Goal: Check status: Check status

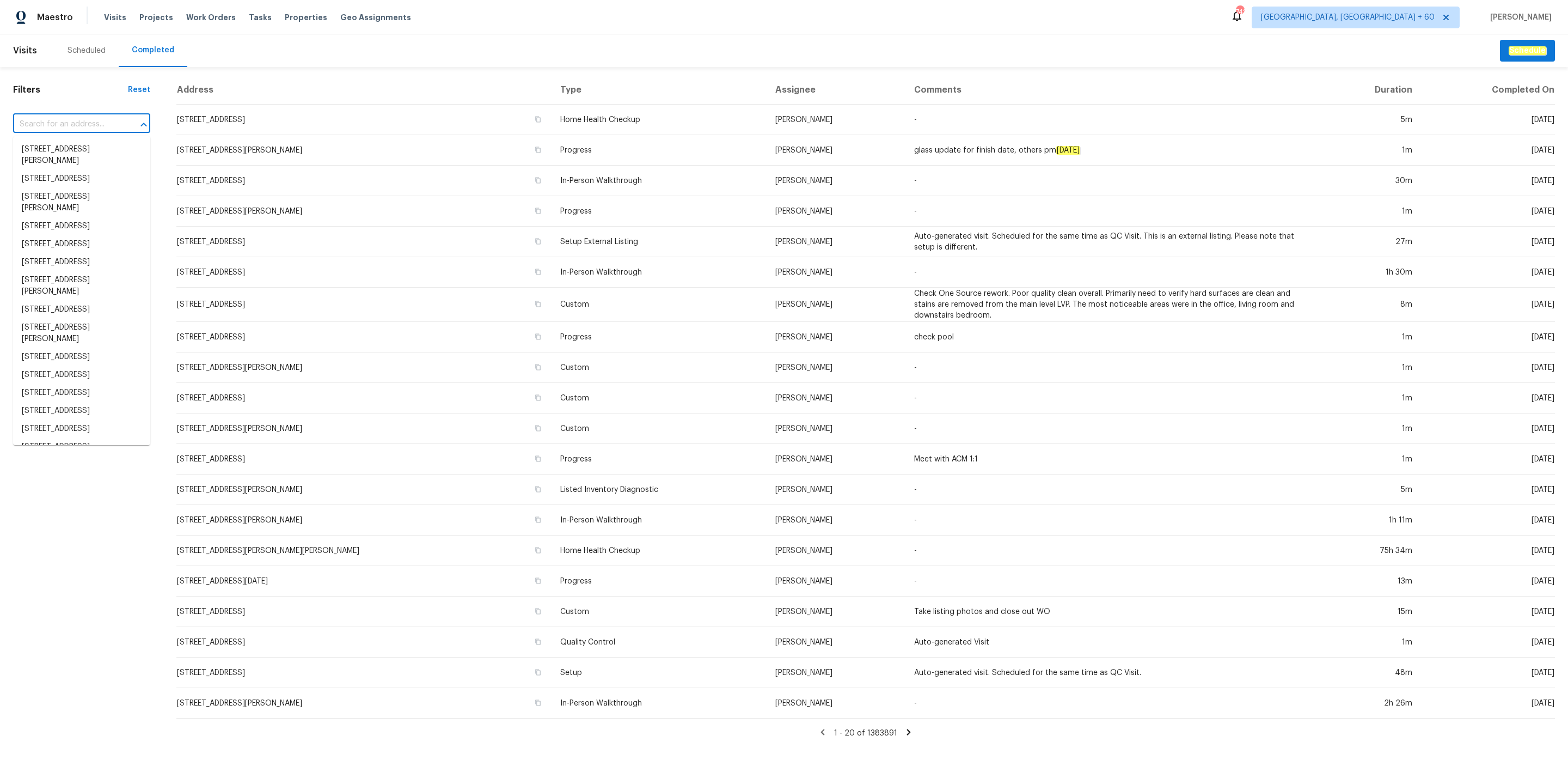
click at [84, 126] on input "text" at bounding box center [67, 124] width 106 height 17
paste input "12 Wallach Dr, Fenton, MO 63026"
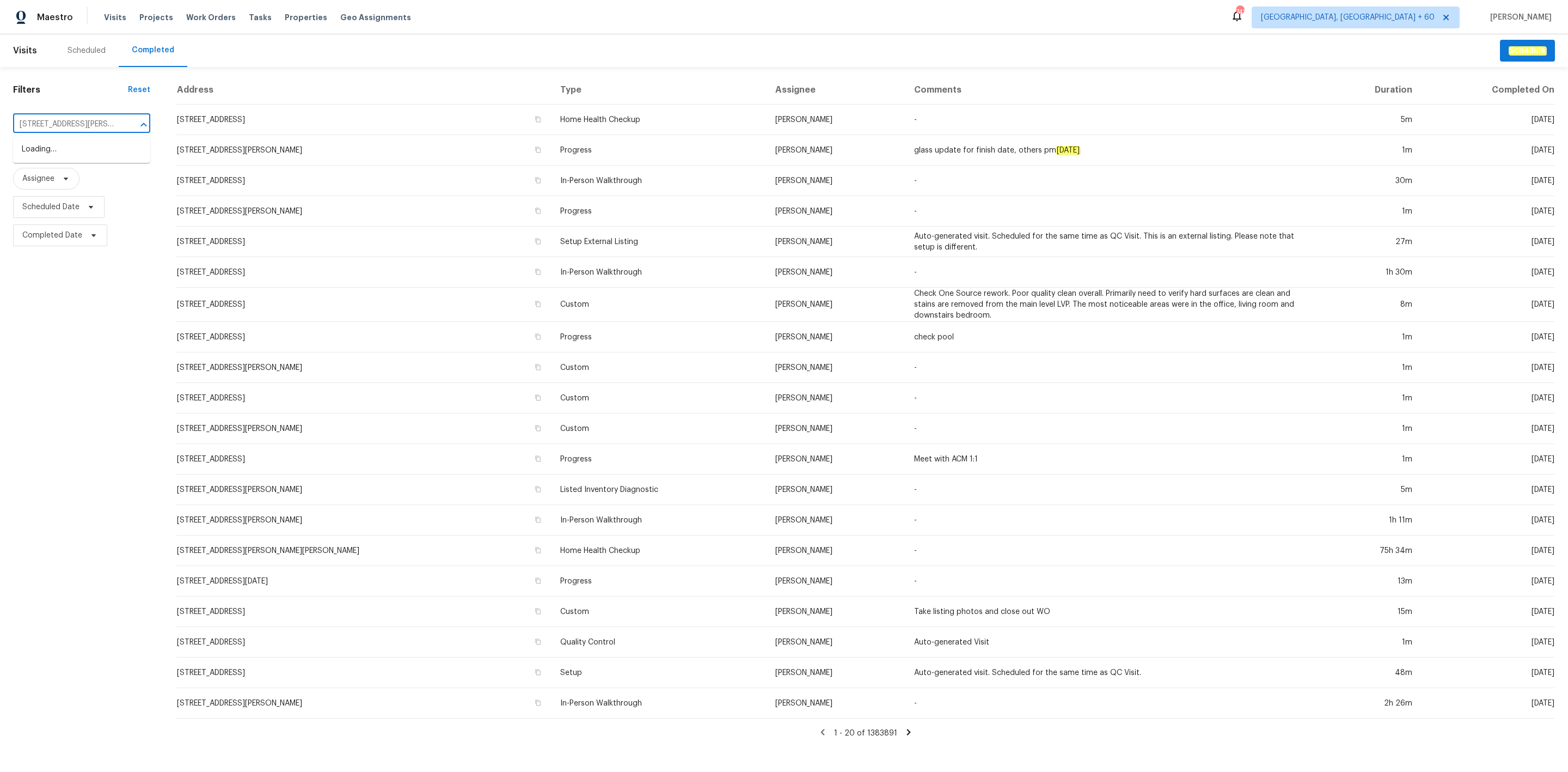
scroll to position [0, 17]
type input "12 Wallach Dr, Fenton, MO 63026"
click at [88, 147] on li "12 Wallach Dr, Fenton, MO 63026" at bounding box center [82, 155] width 137 height 30
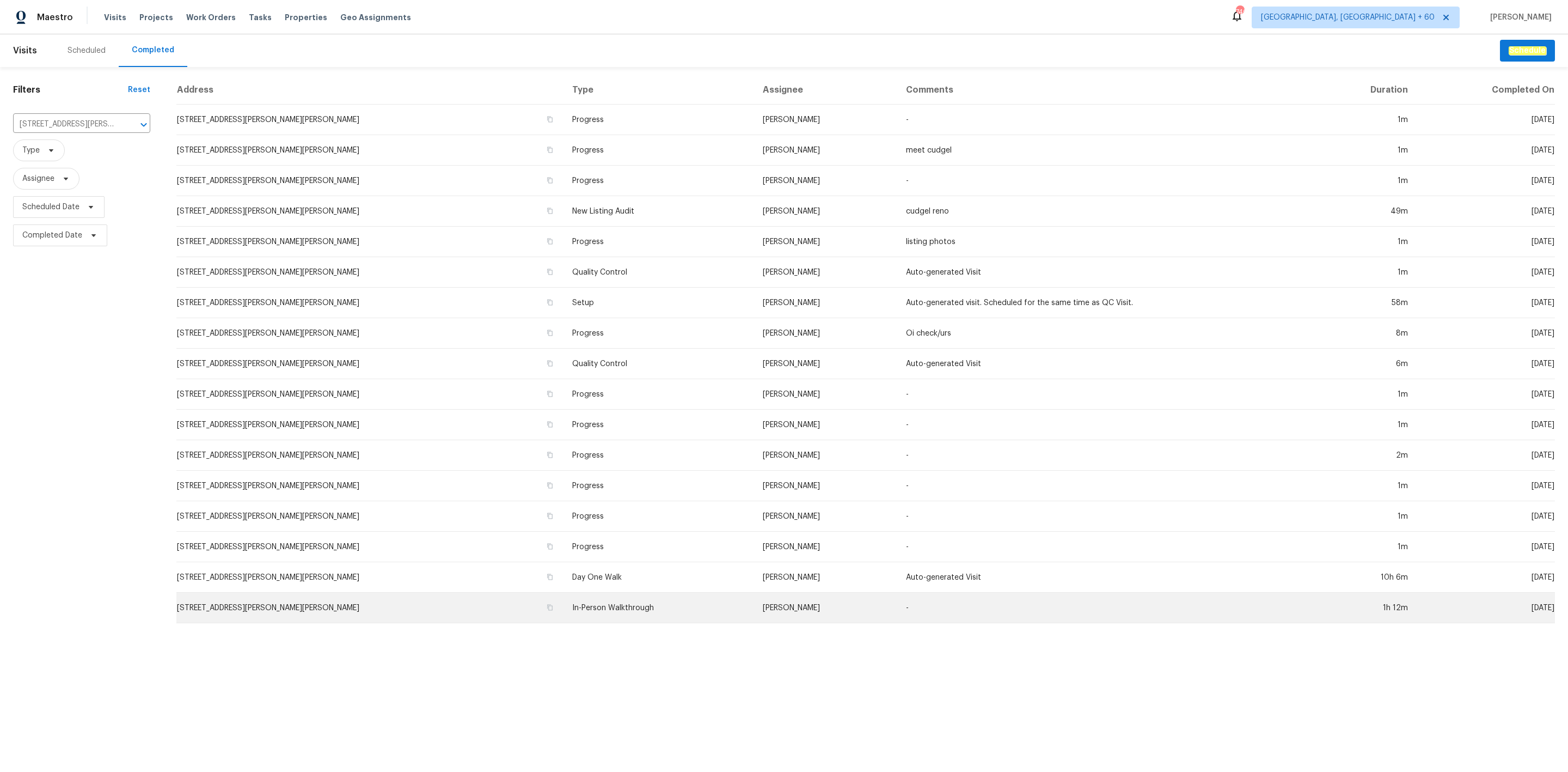
click at [564, 604] on td "In-Person Walkthrough" at bounding box center [659, 608] width 191 height 31
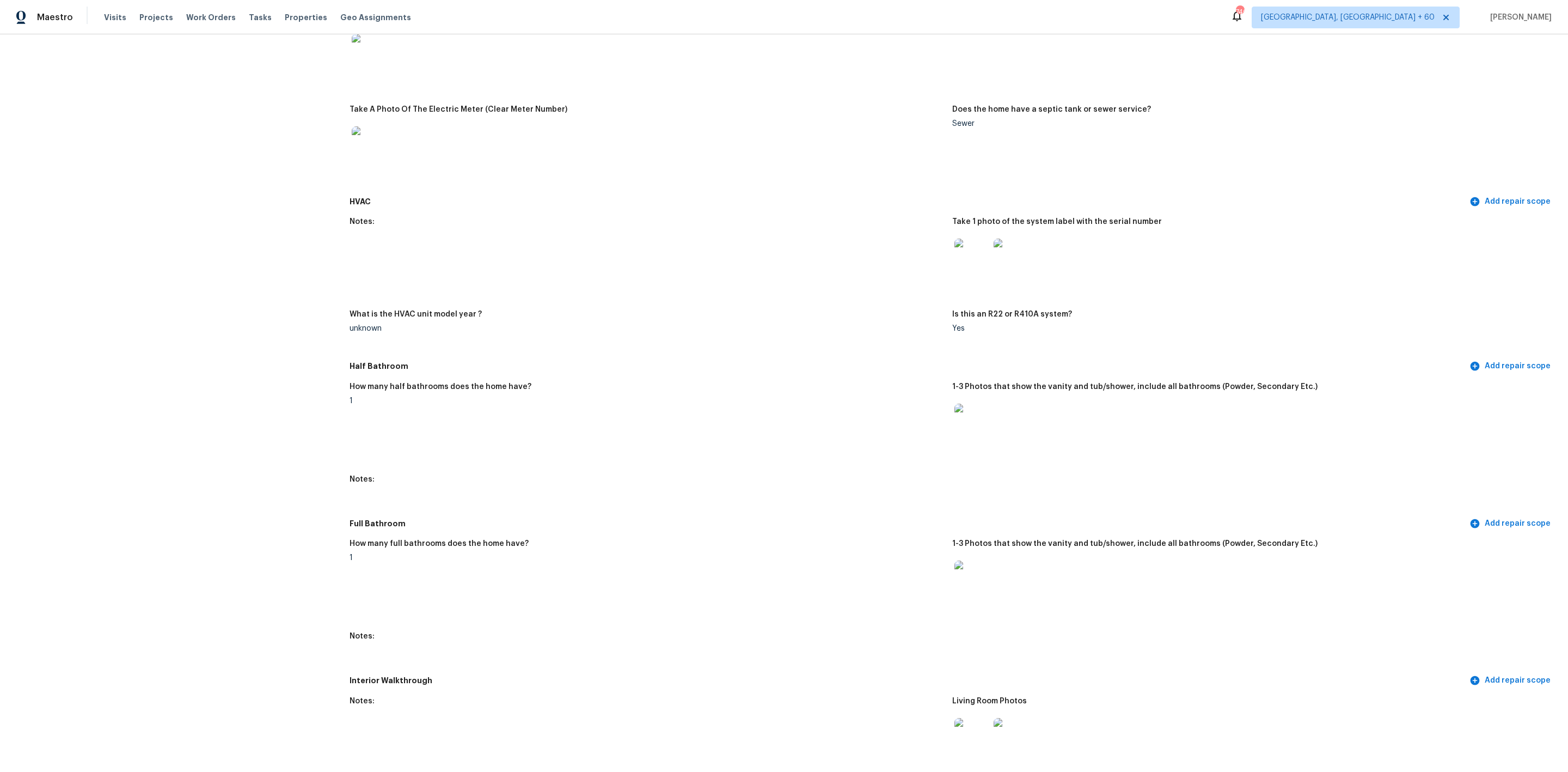
scroll to position [1062, 0]
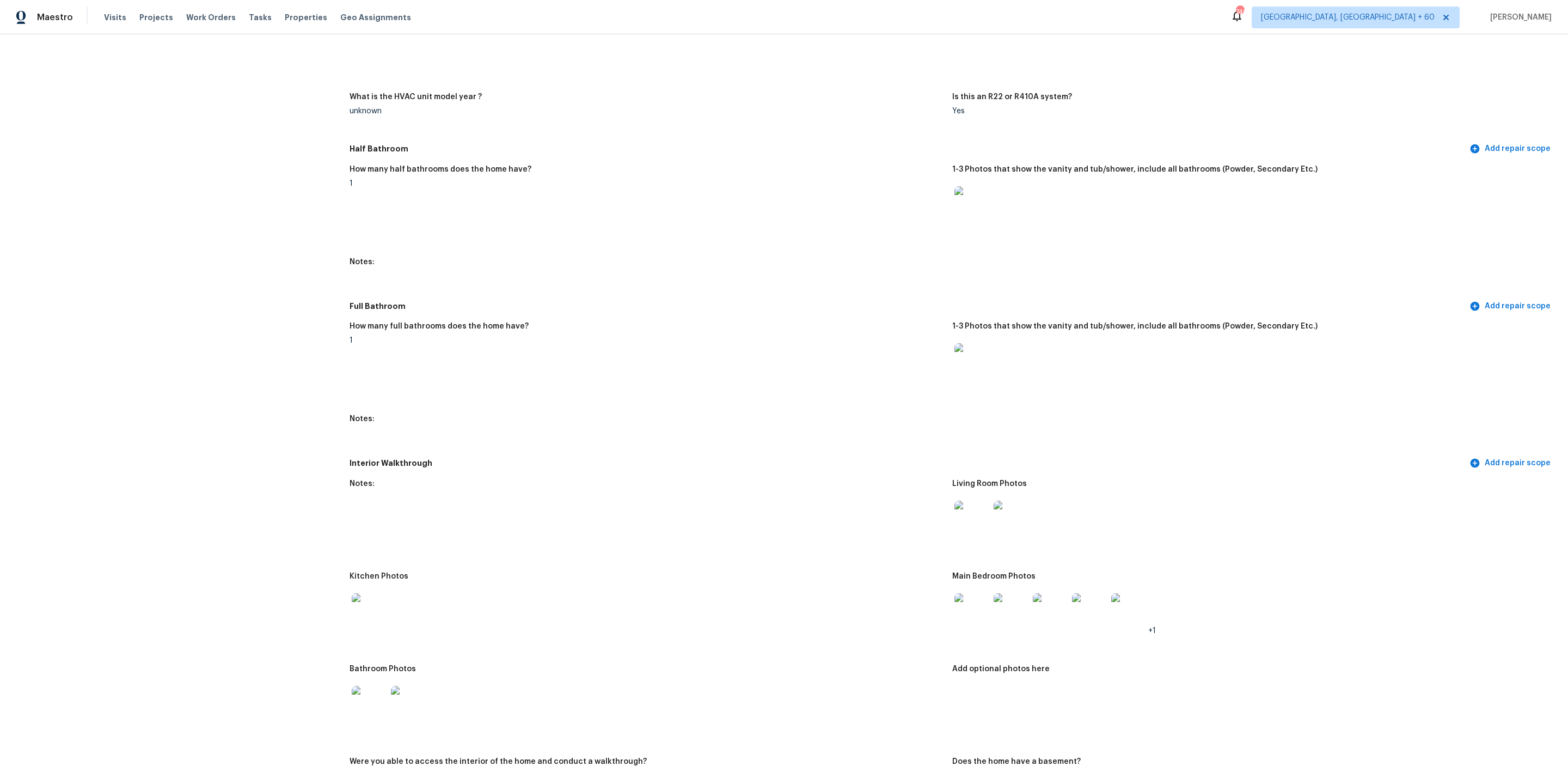
click at [962, 501] on img at bounding box center [972, 518] width 35 height 35
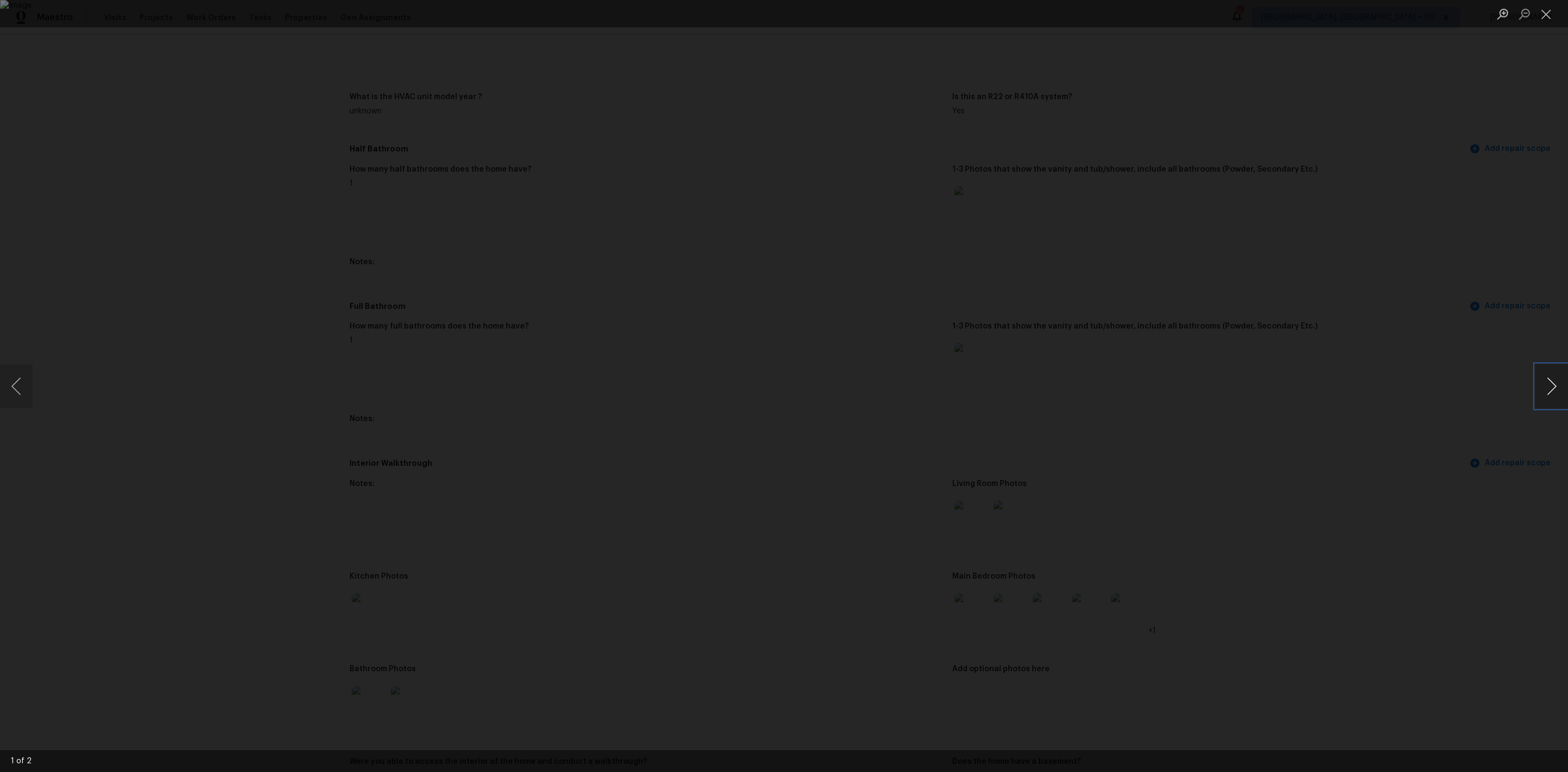
click at [1555, 383] on button "Next image" at bounding box center [1552, 386] width 32 height 43
click at [1549, 394] on button "Next image" at bounding box center [1552, 386] width 32 height 43
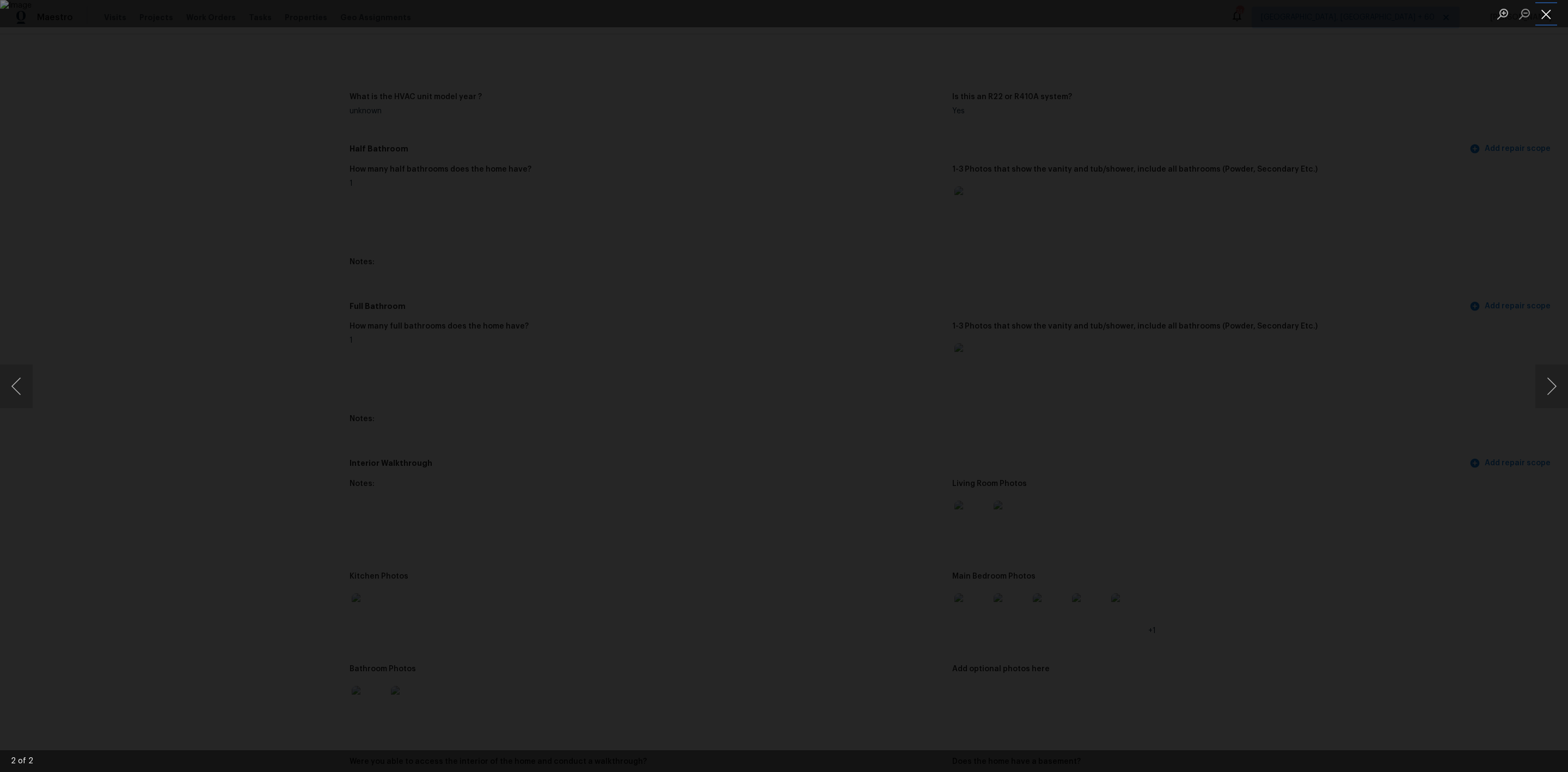
click at [1549, 15] on button "Close lightbox" at bounding box center [1546, 14] width 22 height 19
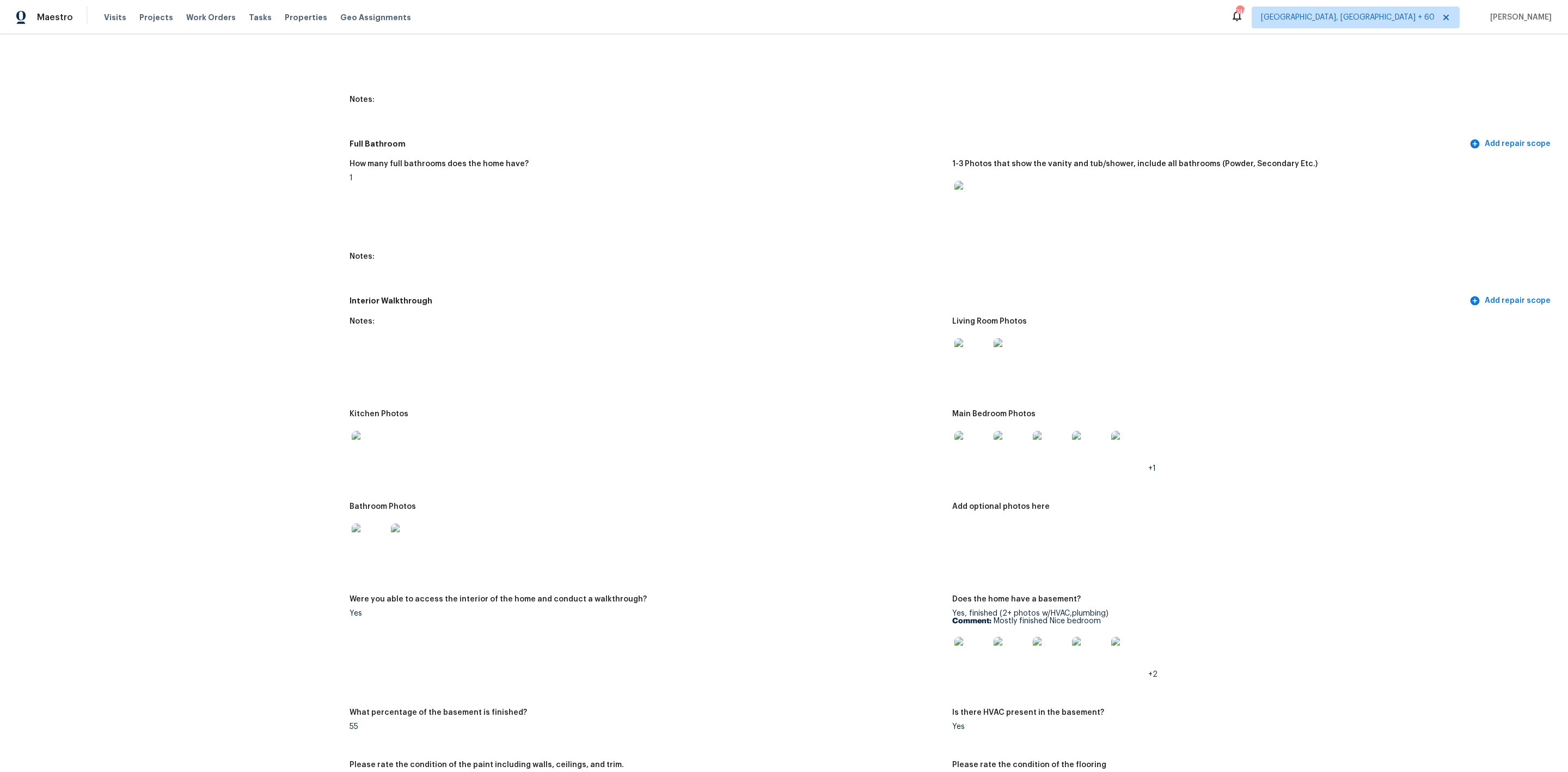
scroll to position [1225, 0]
click at [972, 440] on img at bounding box center [972, 447] width 35 height 35
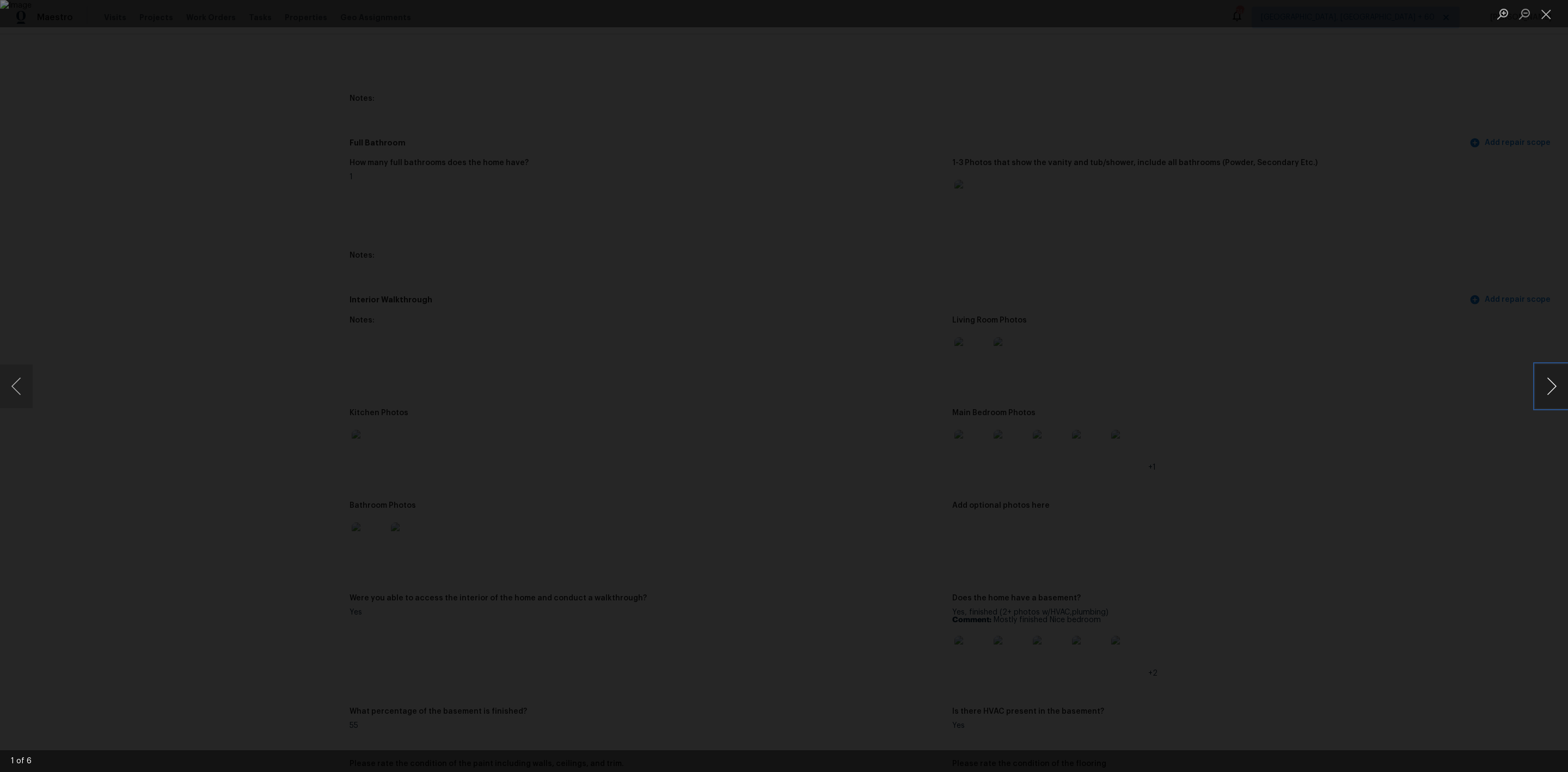
click at [1554, 379] on button "Next image" at bounding box center [1552, 386] width 32 height 43
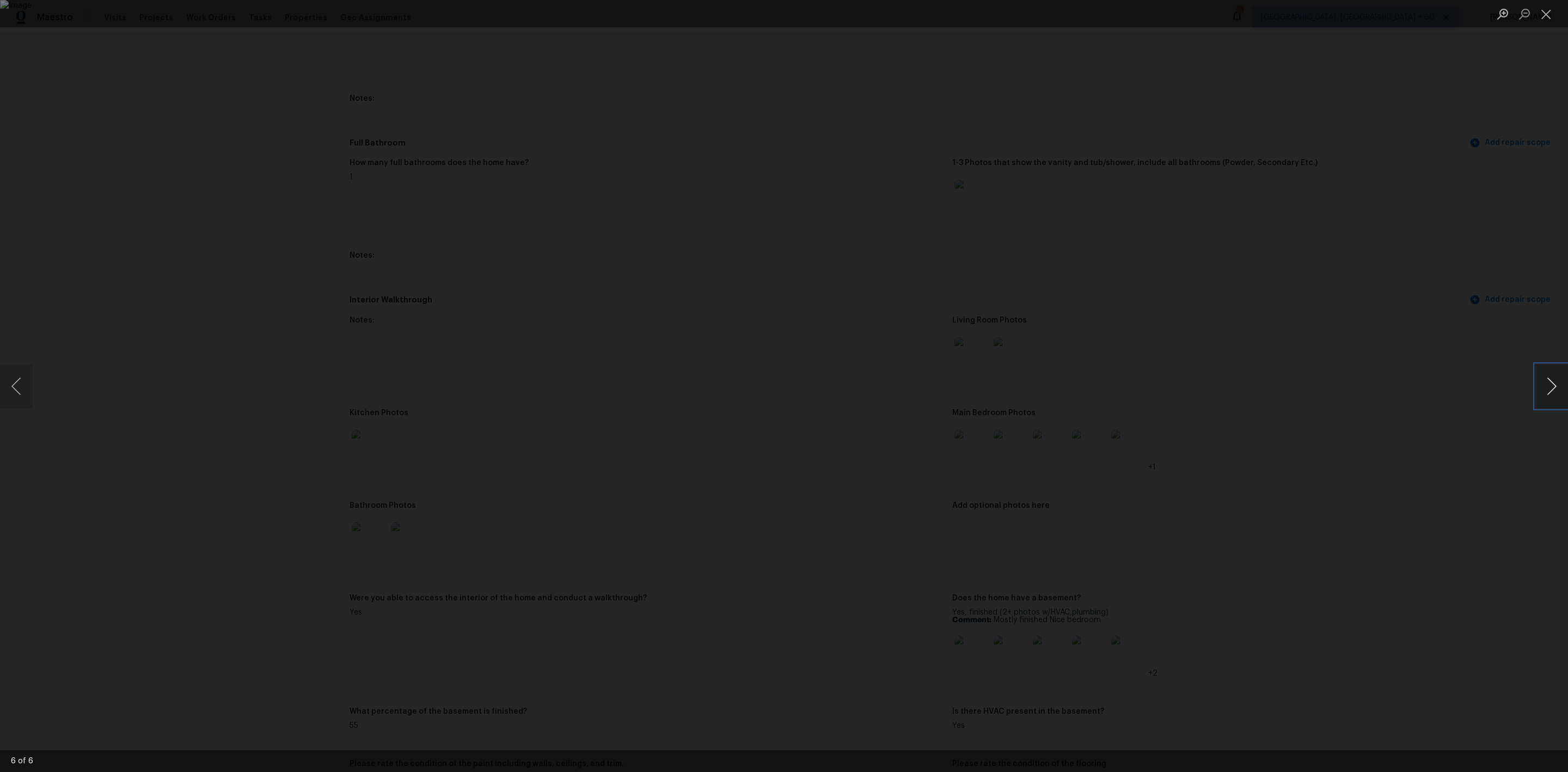
click at [1554, 379] on button "Next image" at bounding box center [1552, 386] width 32 height 43
click at [1538, 389] on button "Next image" at bounding box center [1552, 386] width 32 height 43
click at [1544, 16] on button "Close lightbox" at bounding box center [1546, 14] width 22 height 19
